Goal: Navigation & Orientation: Find specific page/section

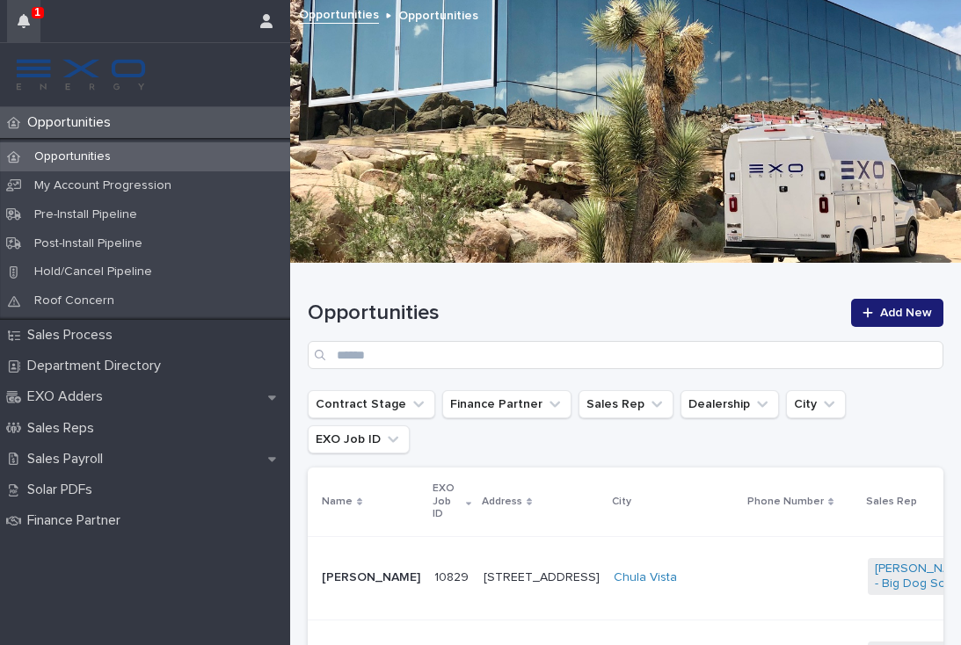
click at [27, 16] on icon "button" at bounding box center [24, 21] width 12 height 14
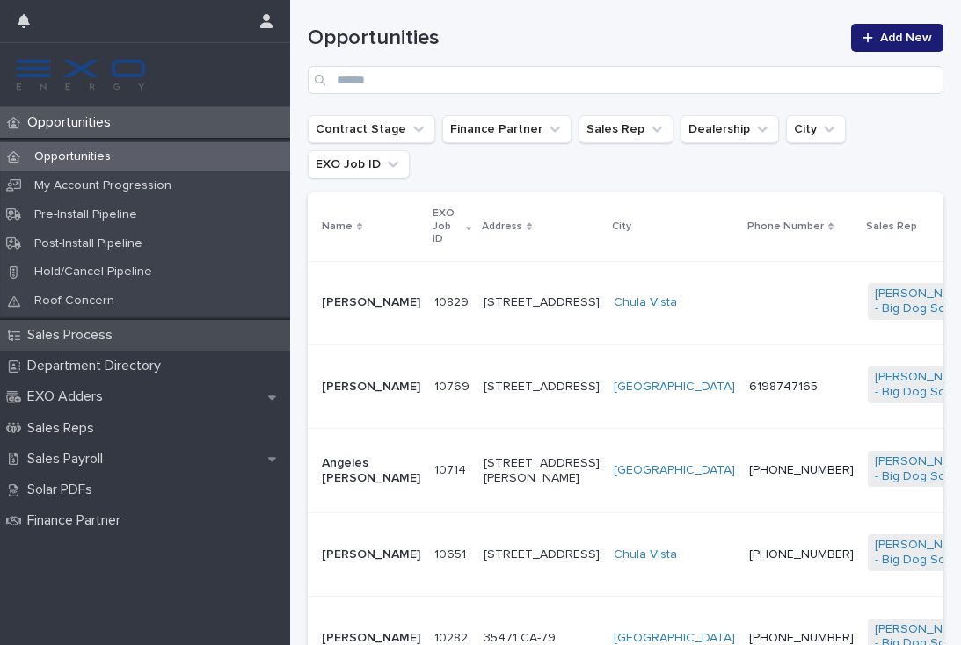
scroll to position [396, 0]
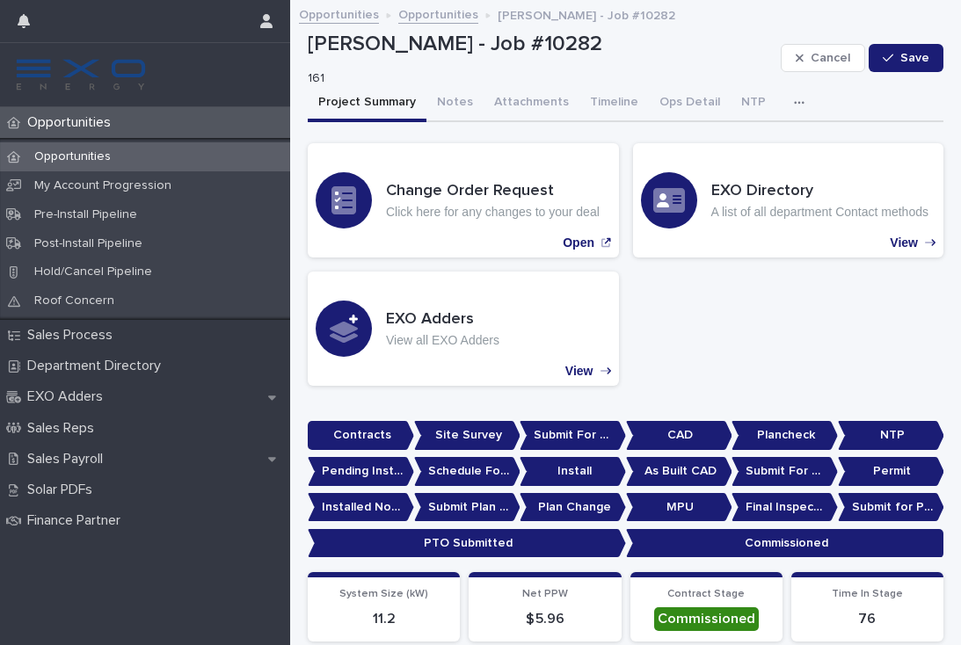
click at [86, 120] on p "Opportunities" at bounding box center [72, 122] width 105 height 17
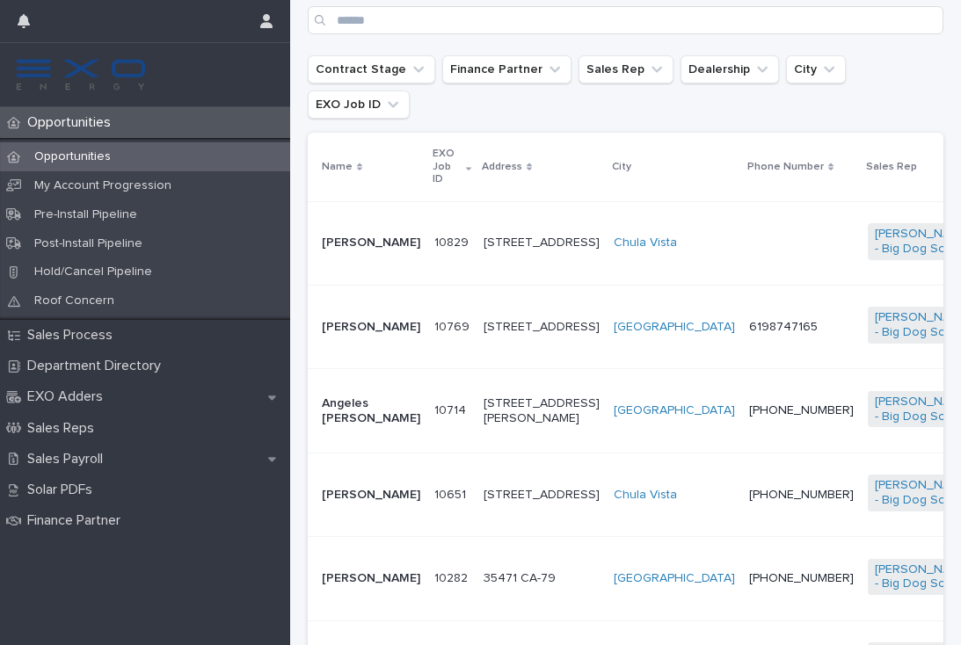
scroll to position [336, 0]
click at [427, 411] on td "10714 10714" at bounding box center [451, 410] width 49 height 84
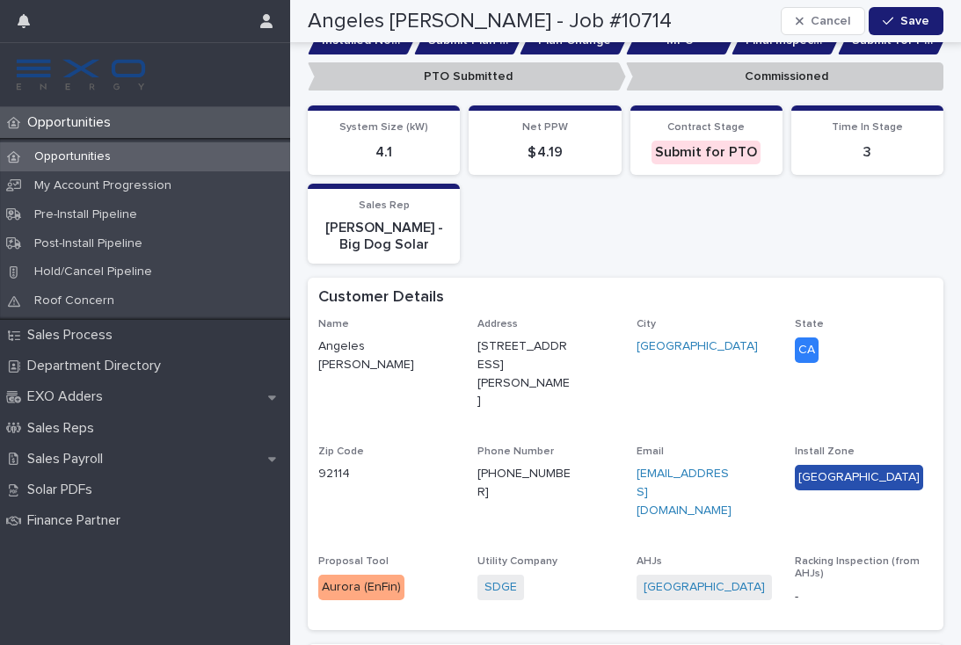
scroll to position [716, 0]
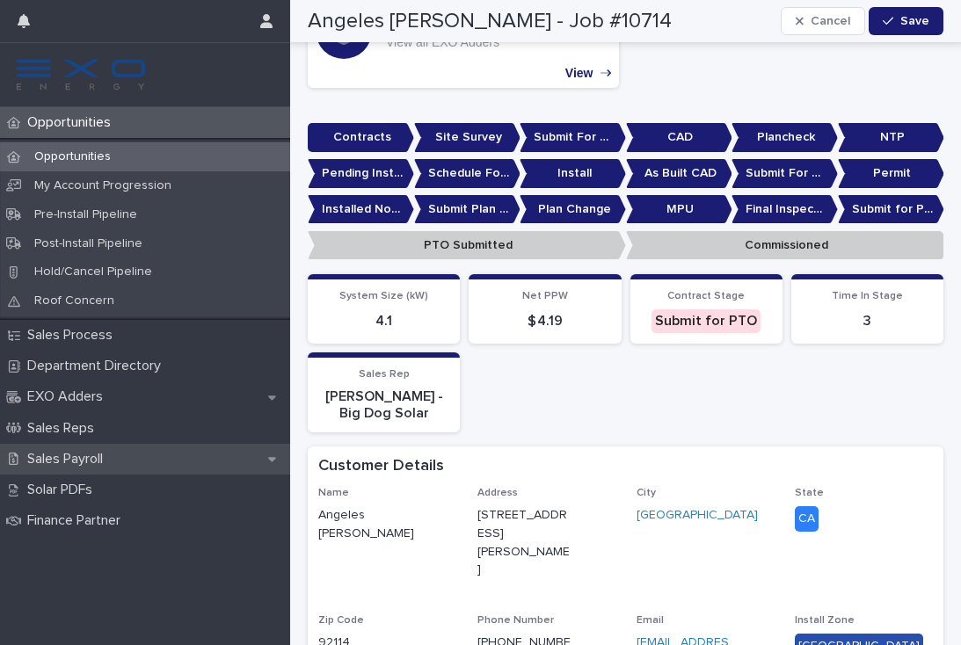
click at [95, 457] on p "Sales Payroll" at bounding box center [68, 459] width 97 height 17
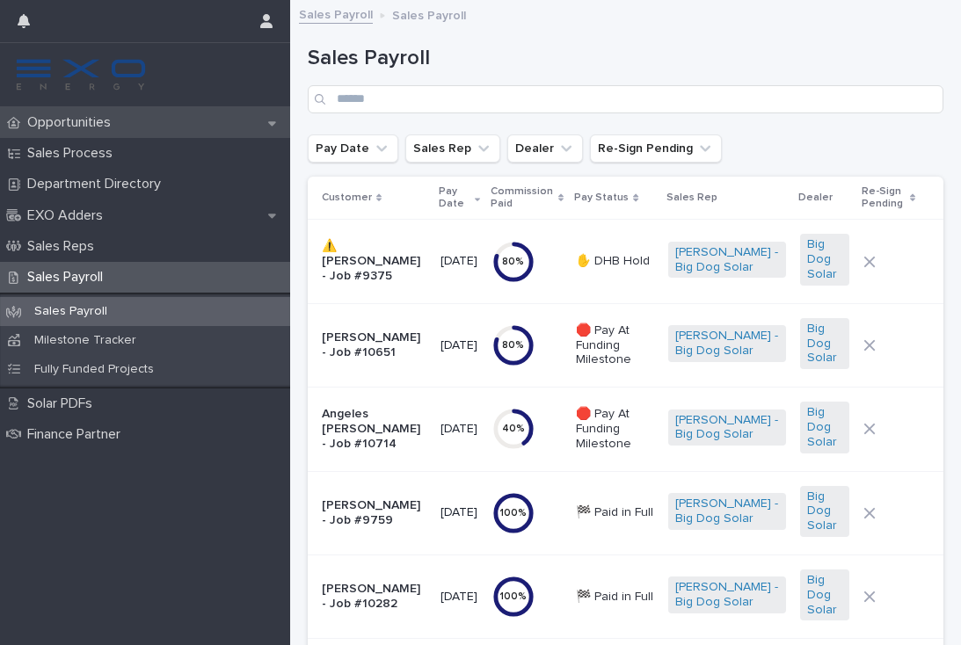
click at [86, 124] on p "Opportunities" at bounding box center [72, 122] width 105 height 17
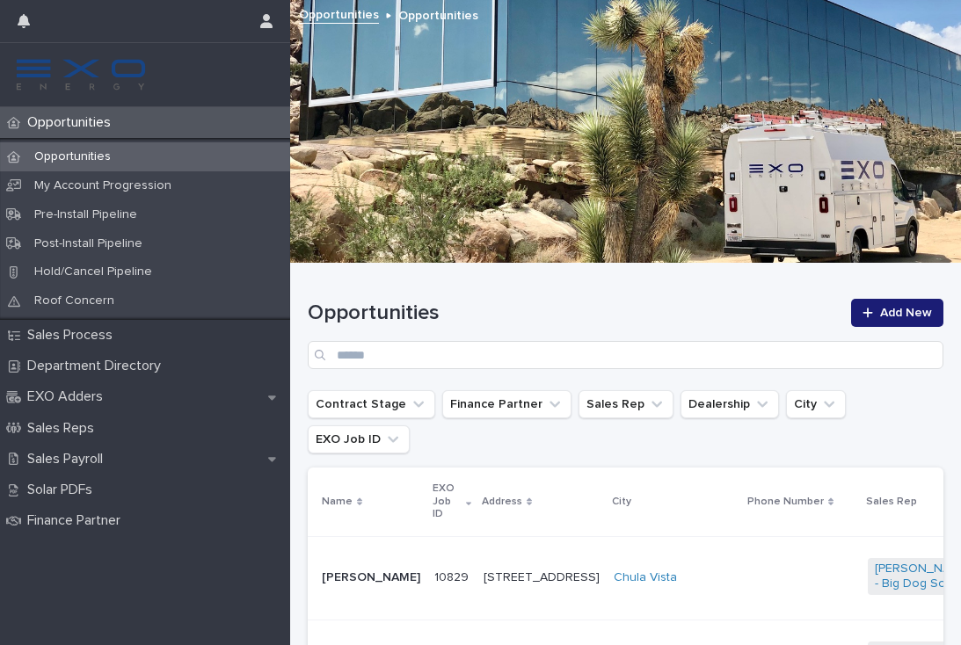
click at [742, 545] on td at bounding box center [801, 578] width 119 height 84
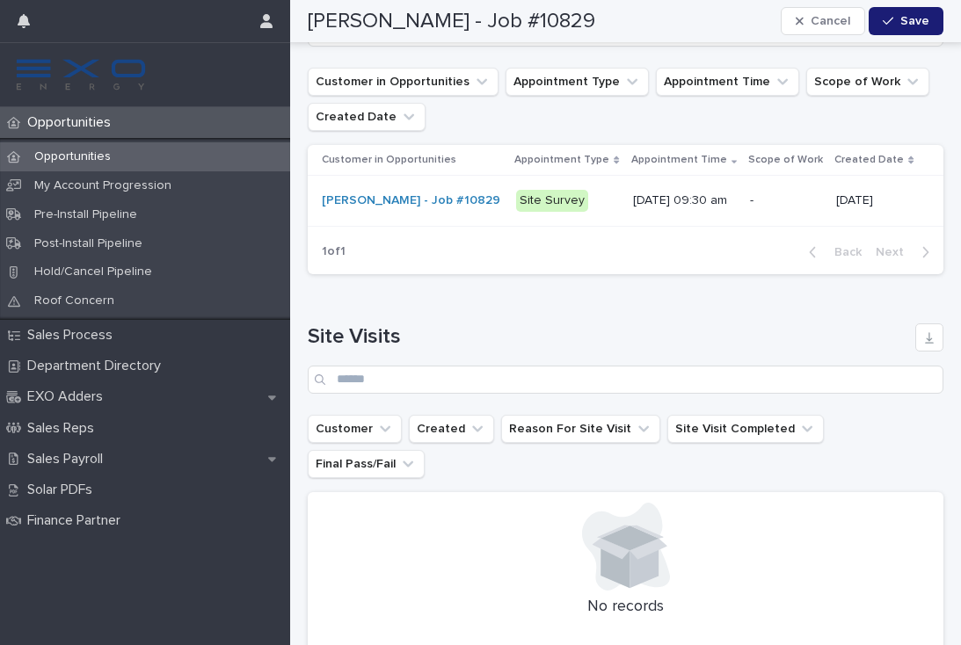
scroll to position [2555, 0]
click at [794, 195] on p "-" at bounding box center [786, 202] width 72 height 15
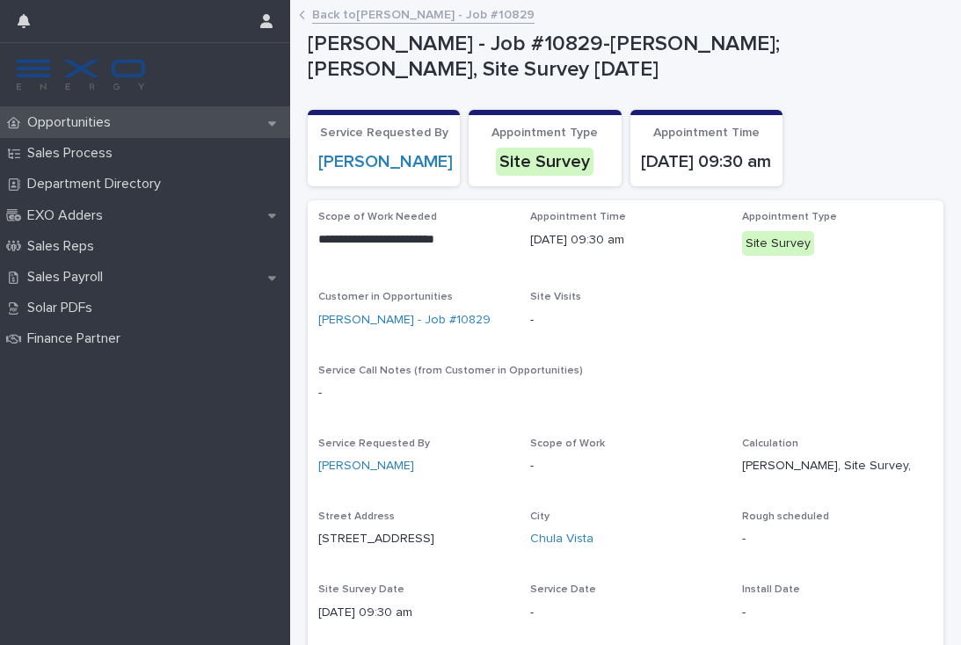
click at [91, 114] on p "Opportunities" at bounding box center [72, 122] width 105 height 17
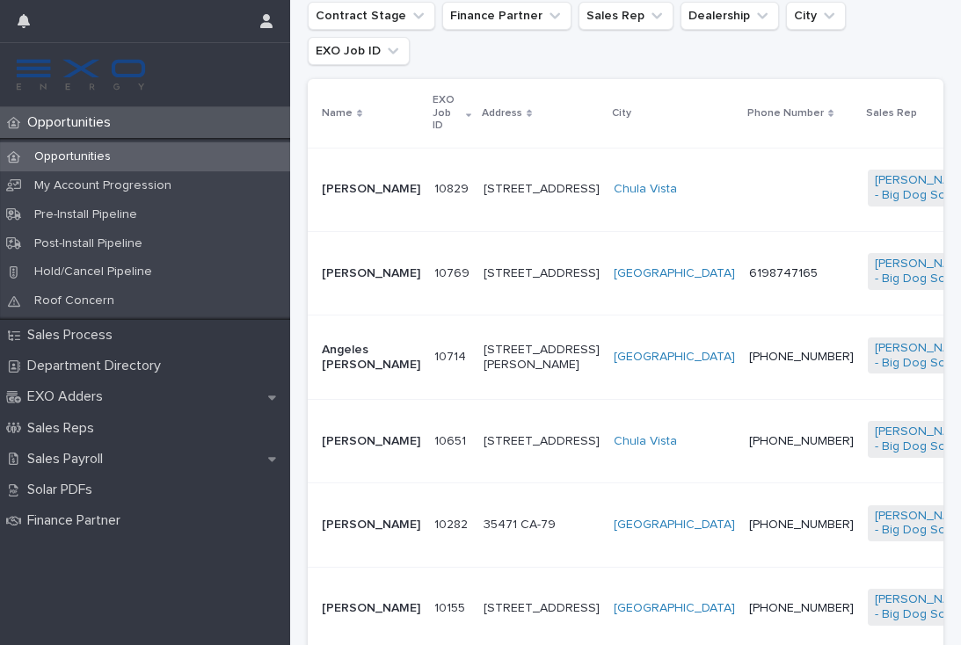
scroll to position [418, 0]
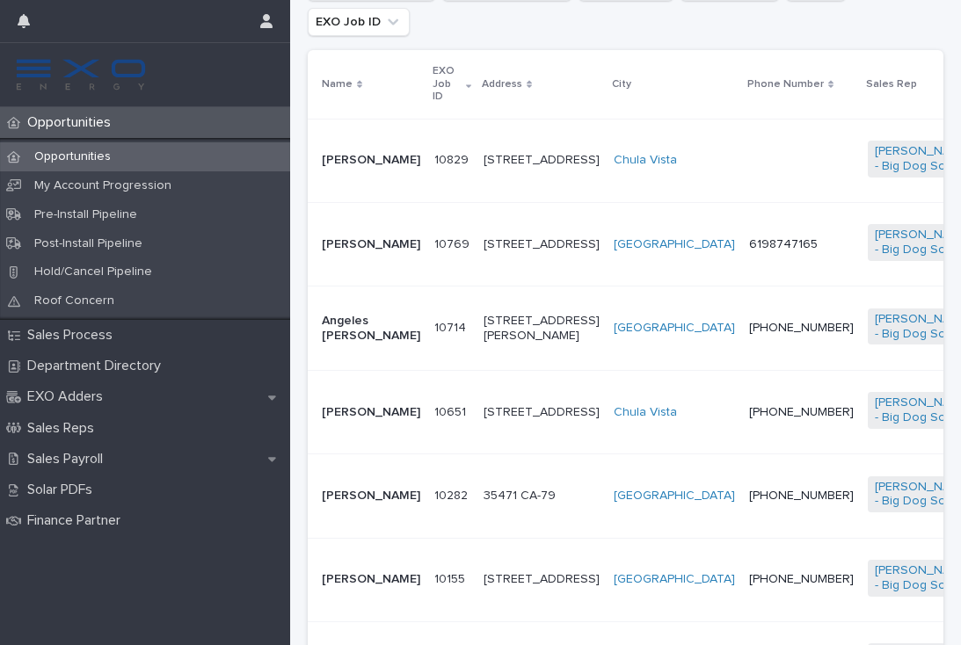
click at [395, 429] on td "[PERSON_NAME]" at bounding box center [368, 412] width 120 height 84
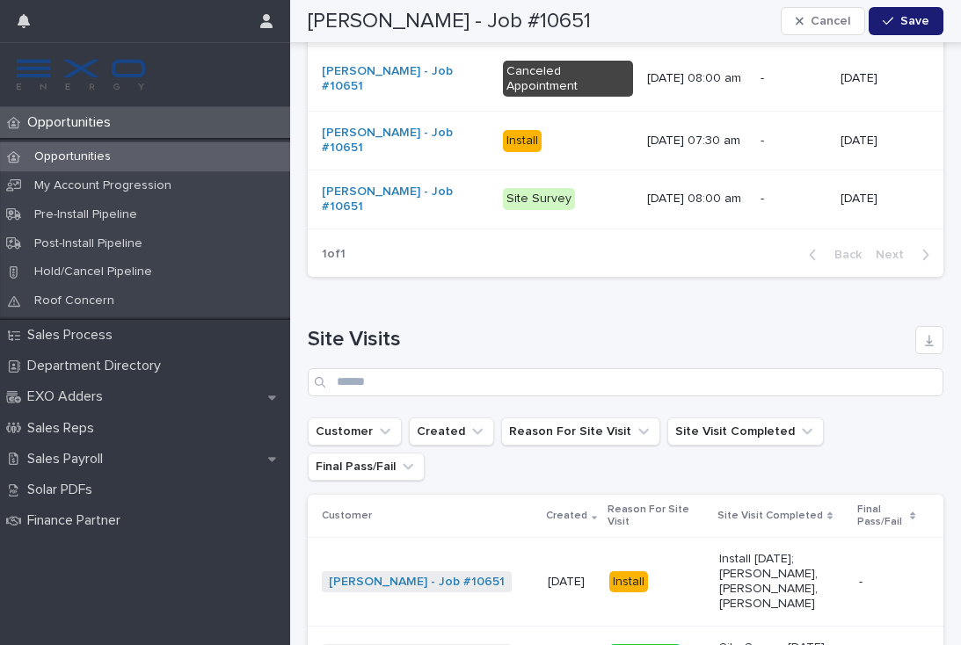
scroll to position [2566, 0]
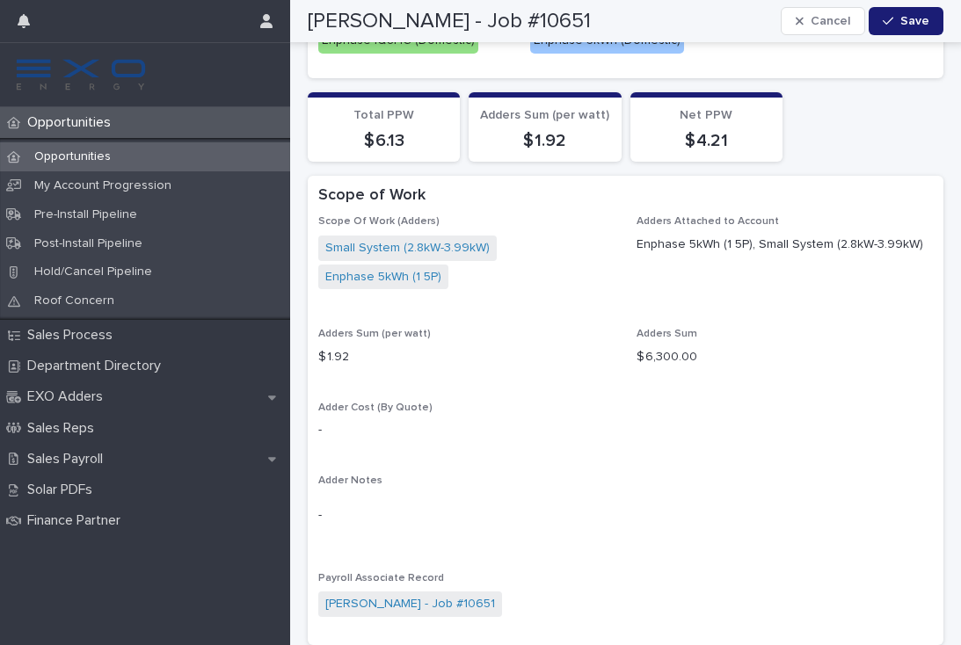
click at [77, 125] on p "Opportunities" at bounding box center [72, 122] width 105 height 17
